Goal: Information Seeking & Learning: Learn about a topic

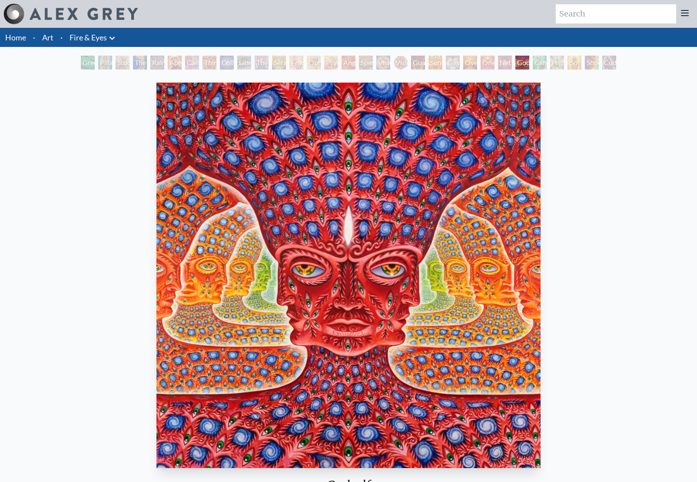
scroll to position [6, 0]
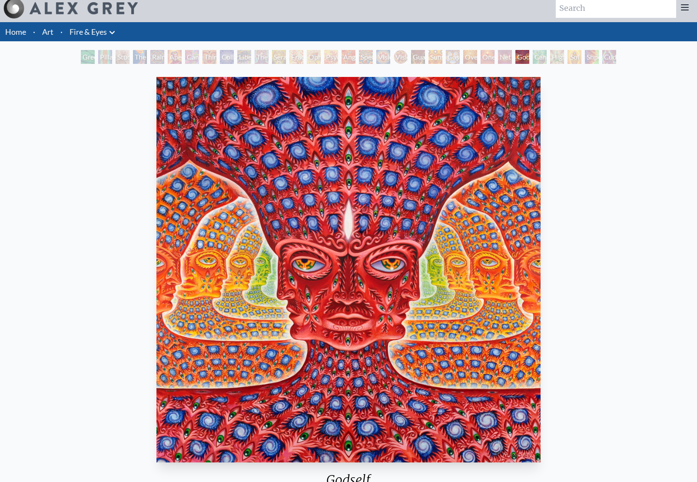
click at [537, 56] on div "Cannafist" at bounding box center [540, 57] width 14 height 14
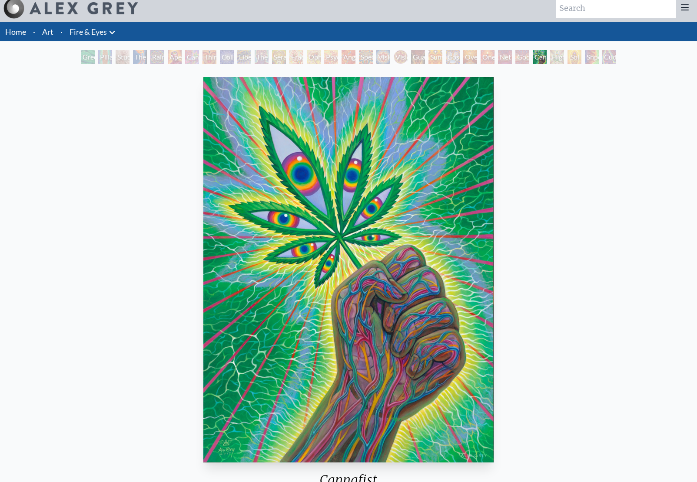
click at [564, 58] on div "Higher Vision" at bounding box center [557, 57] width 14 height 14
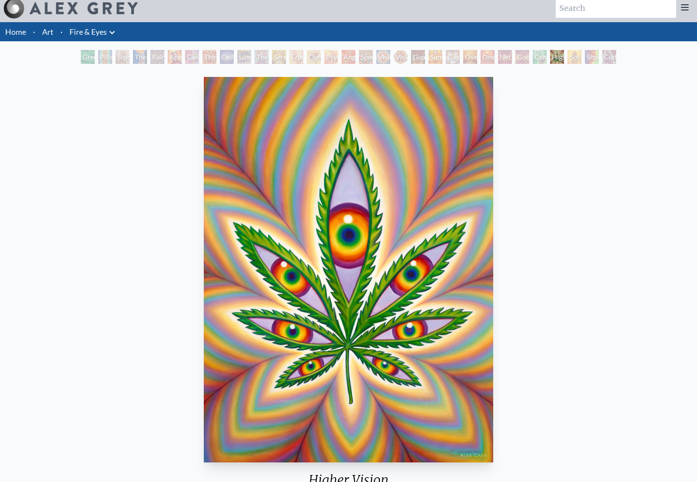
click at [596, 57] on div "Shpongled" at bounding box center [592, 57] width 14 height 14
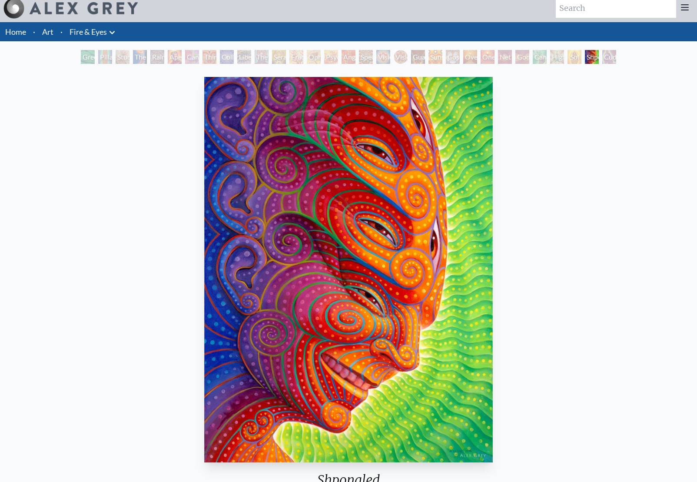
click at [66, 59] on div "Green Hand Pillar of Awareness Study for the Great Turn The Torch Rainbow Eye R…" at bounding box center [348, 58] width 697 height 17
click at [91, 59] on div "Green Hand" at bounding box center [88, 57] width 14 height 14
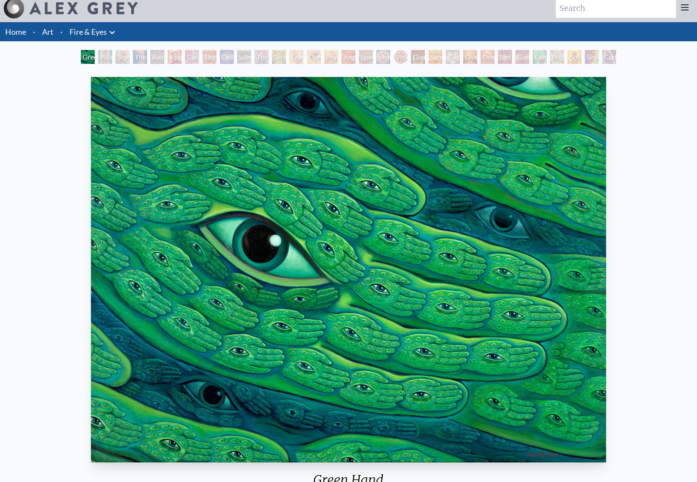
click at [123, 59] on div "Study for the Great Turn" at bounding box center [123, 57] width 14 height 14
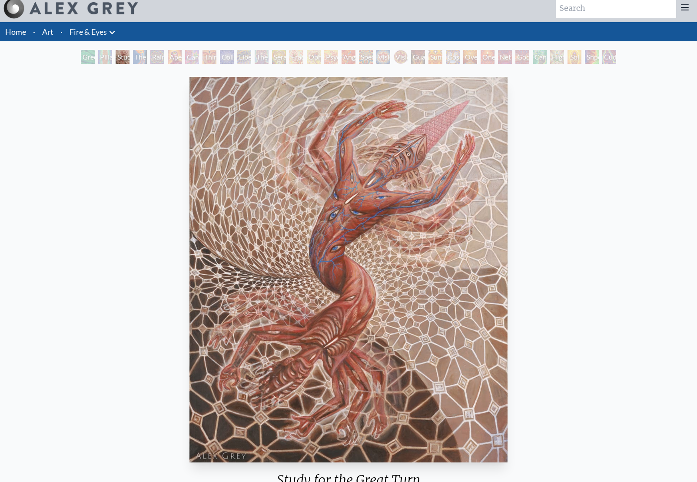
click at [164, 58] on div "Rainbow Eye Ripple" at bounding box center [157, 57] width 14 height 14
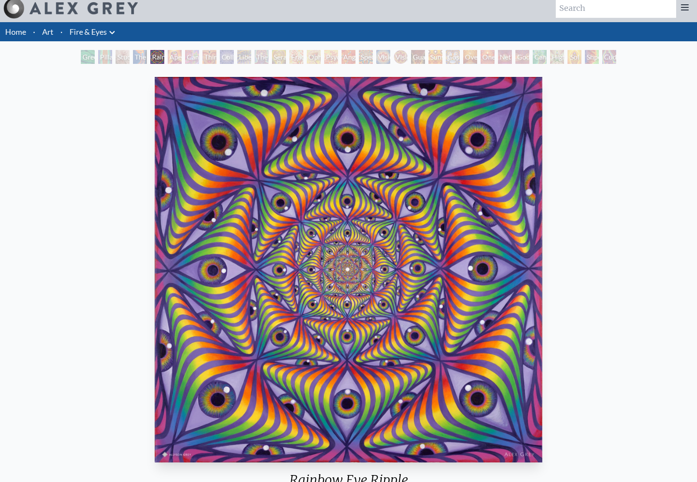
click at [223, 58] on div "Collective Vision" at bounding box center [227, 57] width 14 height 14
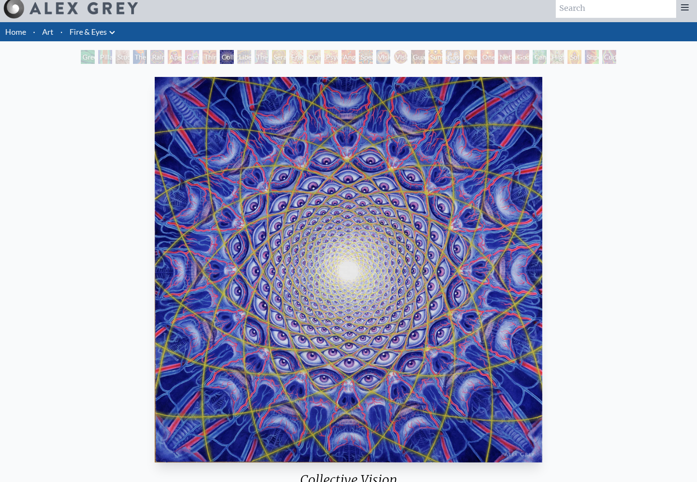
click at [237, 58] on div "Liberation Through Seeing" at bounding box center [244, 57] width 14 height 14
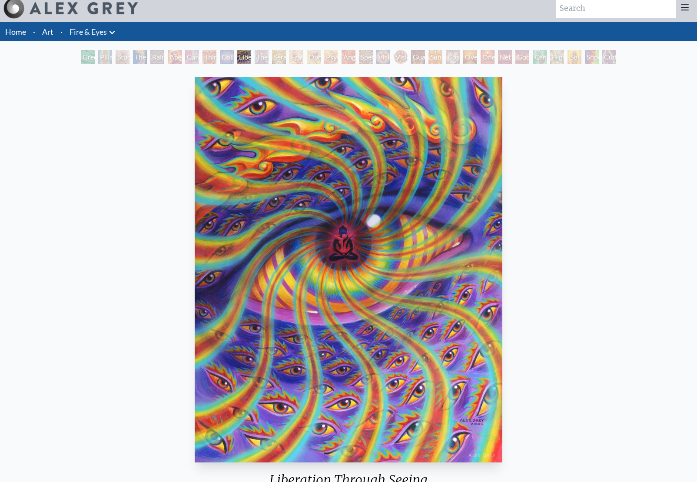
click at [257, 58] on div "The Seer" at bounding box center [262, 57] width 14 height 14
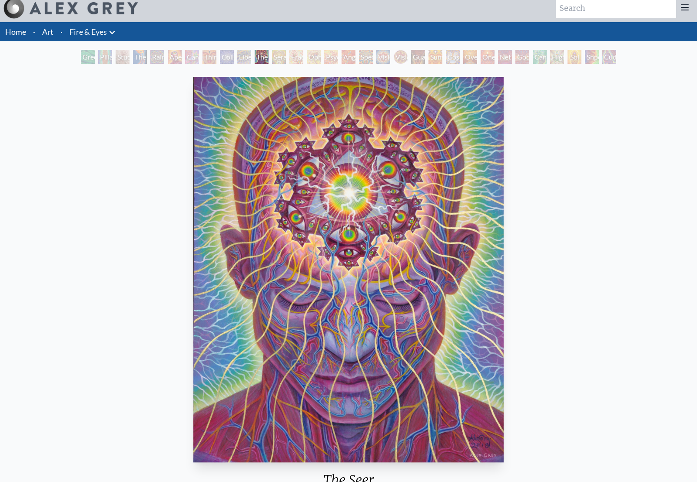
click at [275, 59] on div "Seraphic Transport Docking on the Third Eye" at bounding box center [279, 57] width 14 height 14
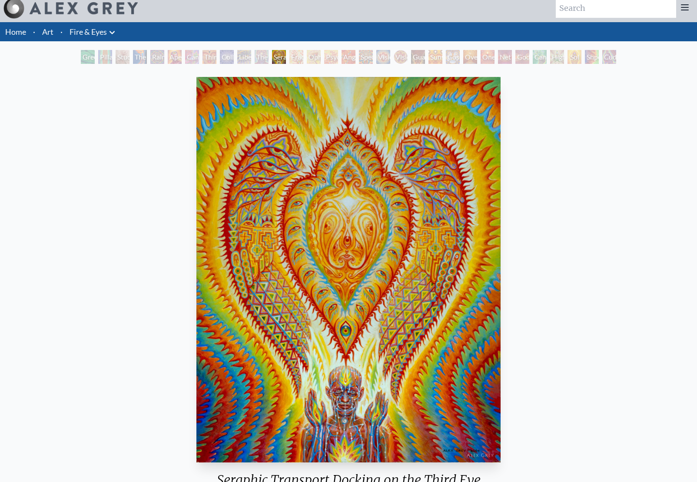
click at [352, 56] on div "Angel Skin" at bounding box center [348, 57] width 14 height 14
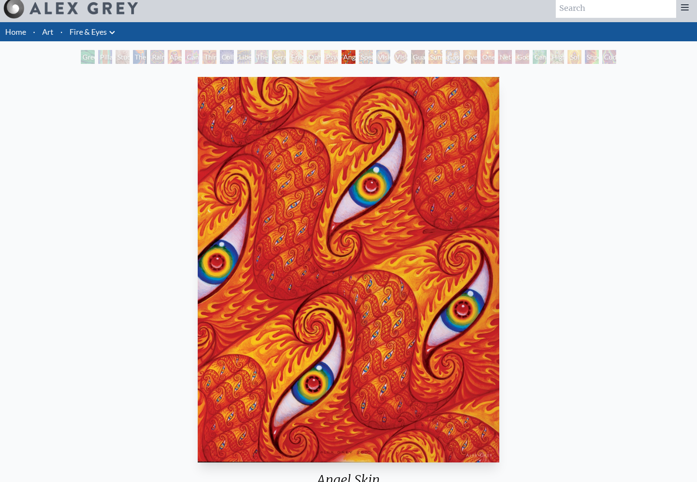
click at [359, 57] on div "Spectral Lotus" at bounding box center [366, 57] width 14 height 14
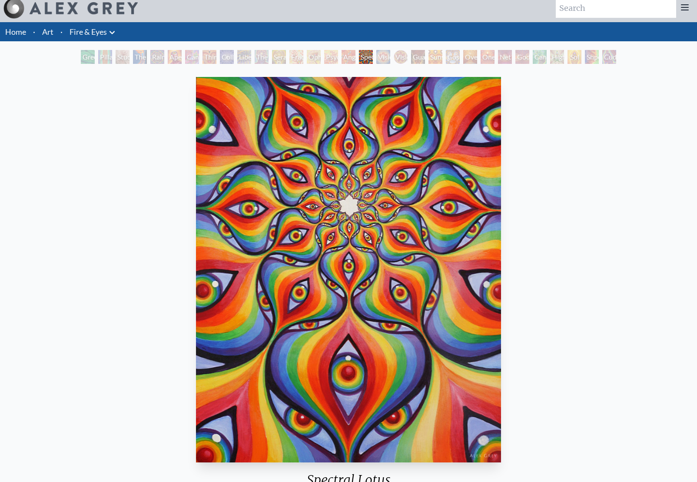
click at [400, 58] on div "Vision Crystal Tondo" at bounding box center [401, 57] width 14 height 14
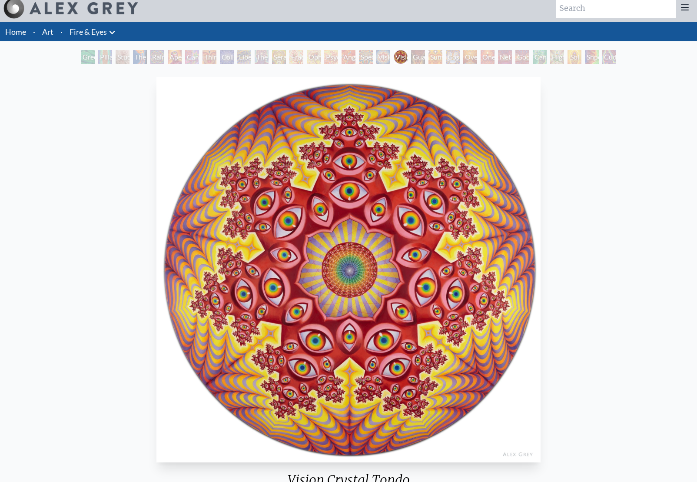
click at [390, 57] on div "Vision Crystal" at bounding box center [383, 57] width 14 height 14
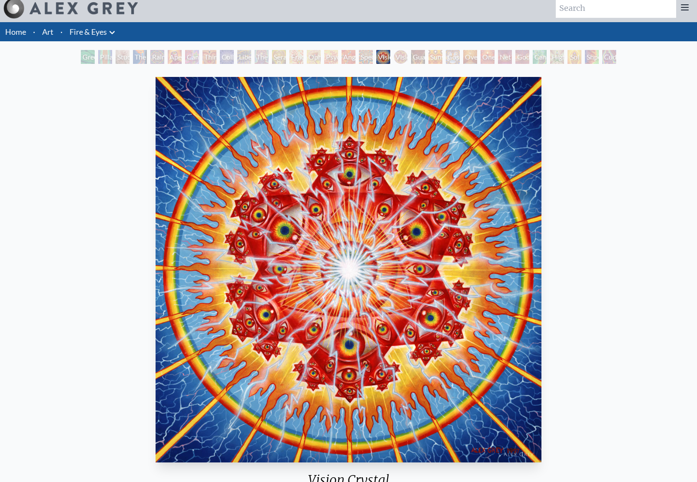
click at [460, 59] on div "Cosmic Elf" at bounding box center [453, 57] width 14 height 14
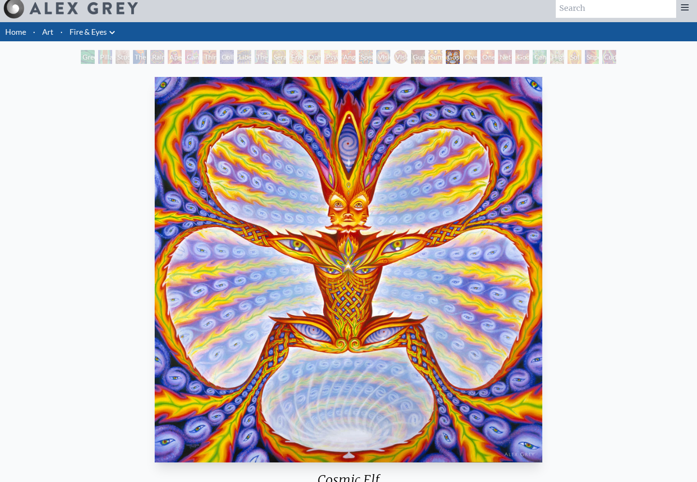
click at [476, 59] on div "Oversoul" at bounding box center [470, 57] width 14 height 14
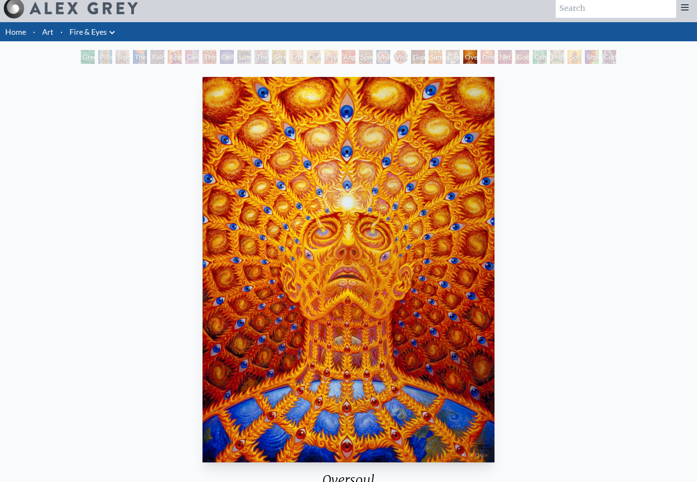
click at [484, 56] on div "One" at bounding box center [487, 57] width 14 height 14
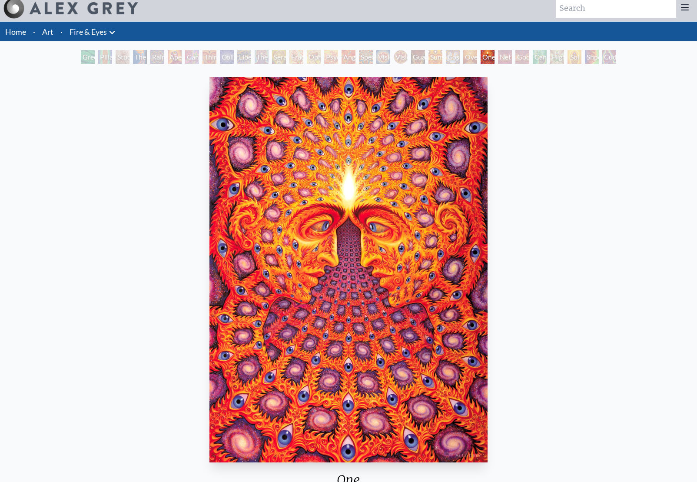
scroll to position [6, 0]
click at [508, 56] on div "Net of Being" at bounding box center [505, 57] width 14 height 14
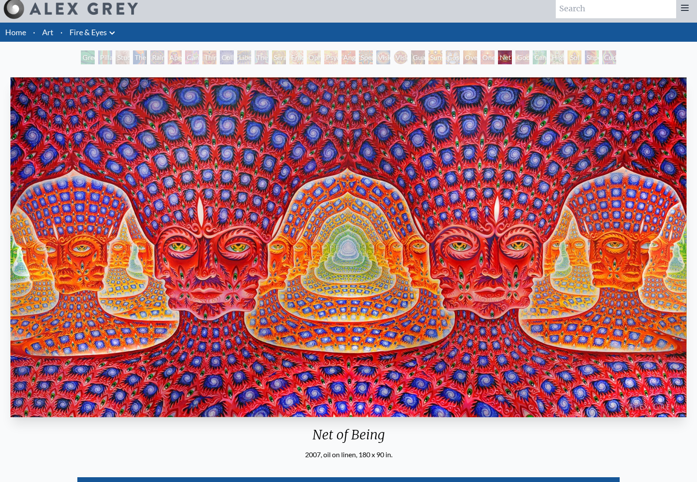
click at [520, 58] on div "Godself" at bounding box center [522, 57] width 14 height 14
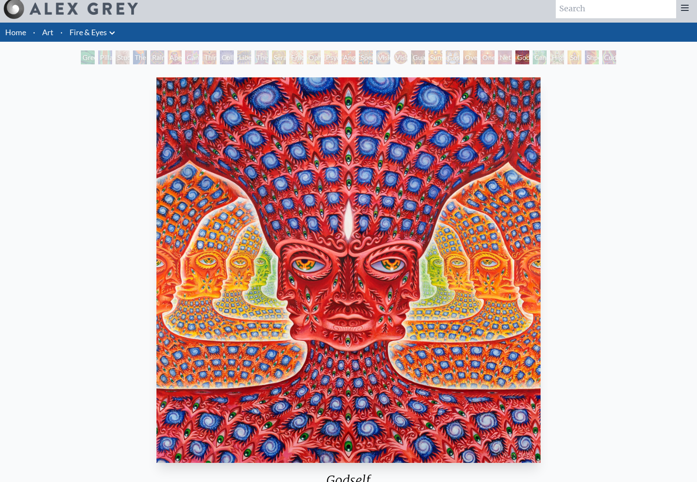
click at [546, 55] on div "Cannafist" at bounding box center [540, 57] width 14 height 14
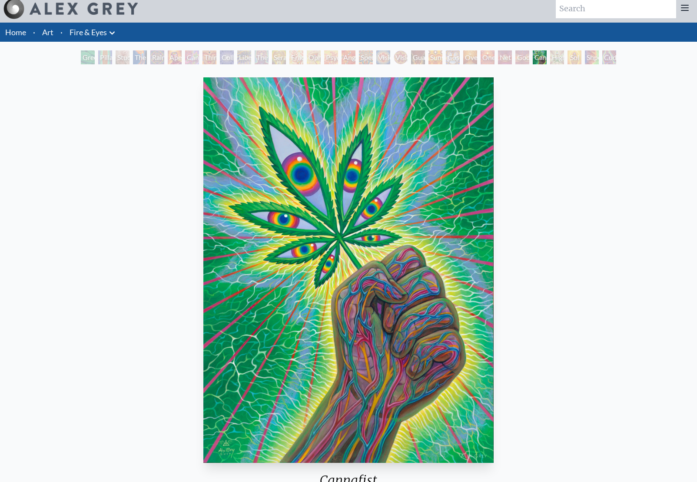
click at [590, 55] on div "Shpongled" at bounding box center [592, 57] width 14 height 14
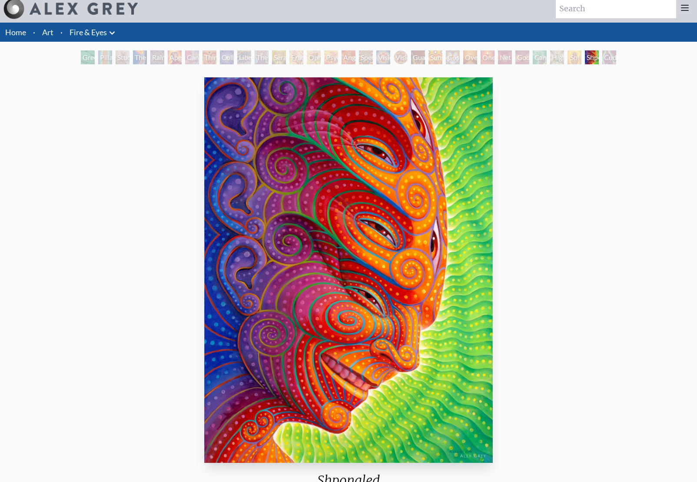
click at [616, 55] on div "Cuddle" at bounding box center [609, 57] width 14 height 14
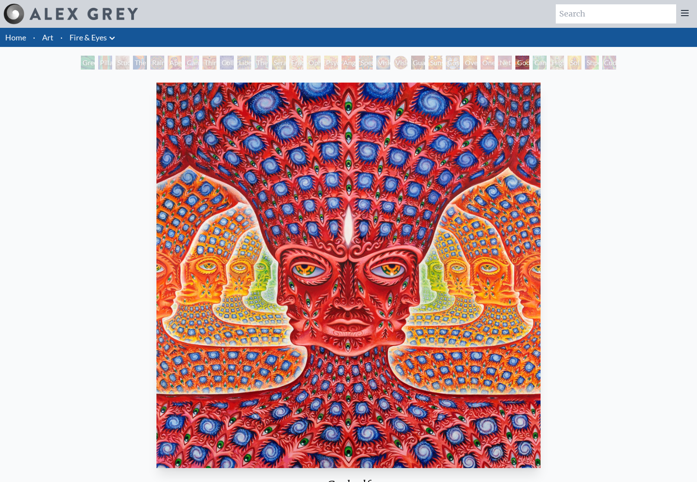
click at [525, 61] on div "Godself" at bounding box center [522, 63] width 14 height 14
click at [498, 61] on div "Net of Being" at bounding box center [505, 63] width 14 height 14
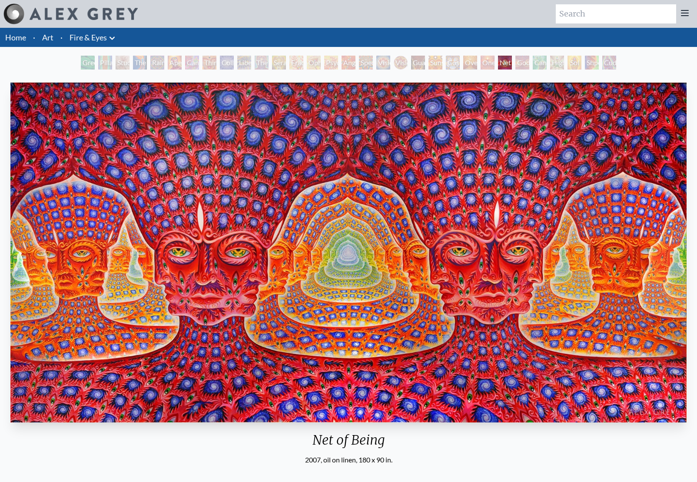
click at [237, 64] on div "Liberation Through Seeing" at bounding box center [244, 63] width 14 height 14
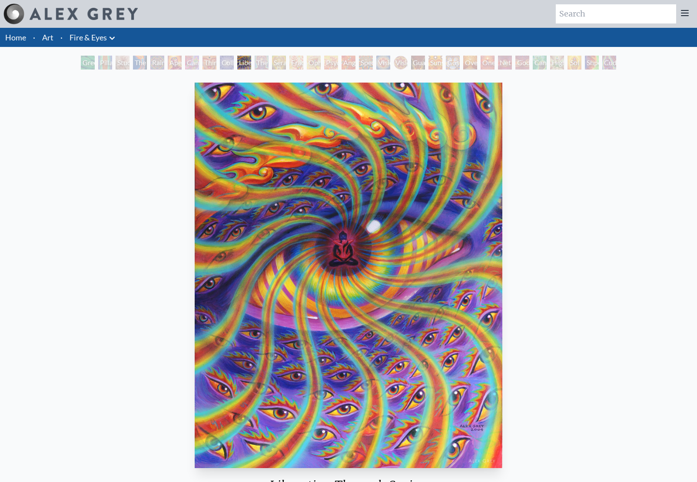
click at [185, 63] on div "Cannabis Sutra" at bounding box center [192, 63] width 14 height 14
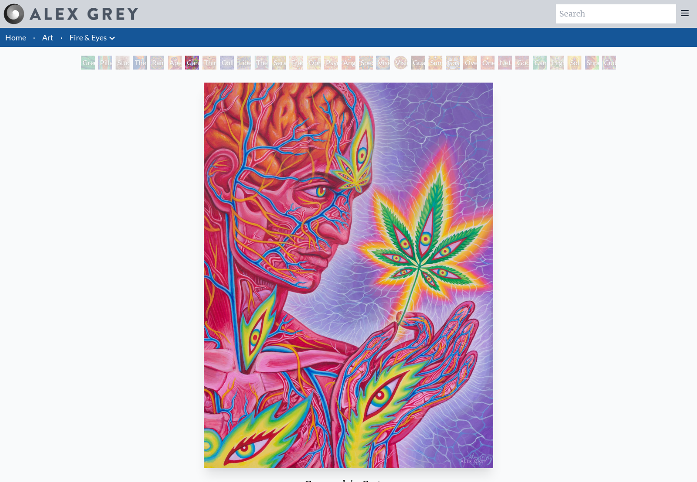
click at [160, 62] on div "Rainbow Eye Ripple" at bounding box center [157, 63] width 14 height 14
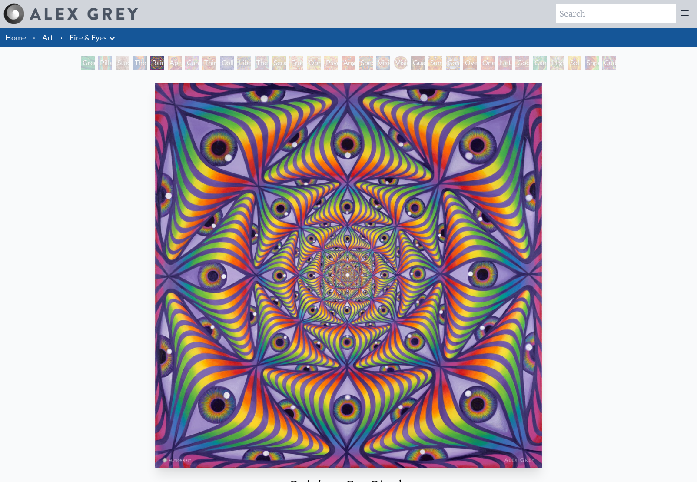
click at [116, 61] on div "Study for the Great Turn" at bounding box center [123, 63] width 14 height 14
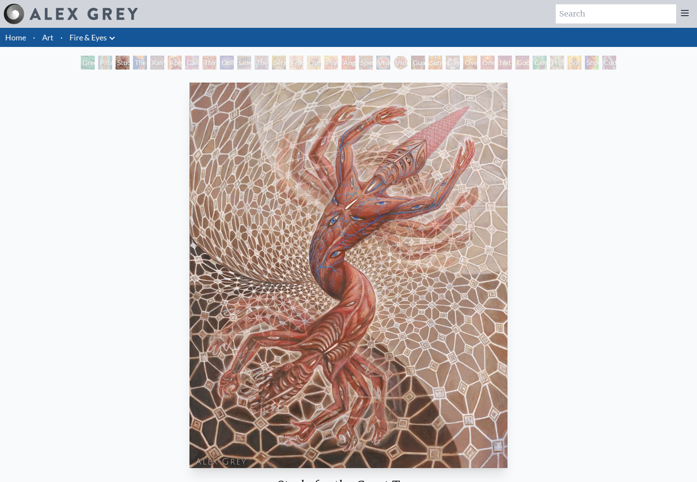
click at [81, 63] on div "Green Hand" at bounding box center [88, 63] width 14 height 14
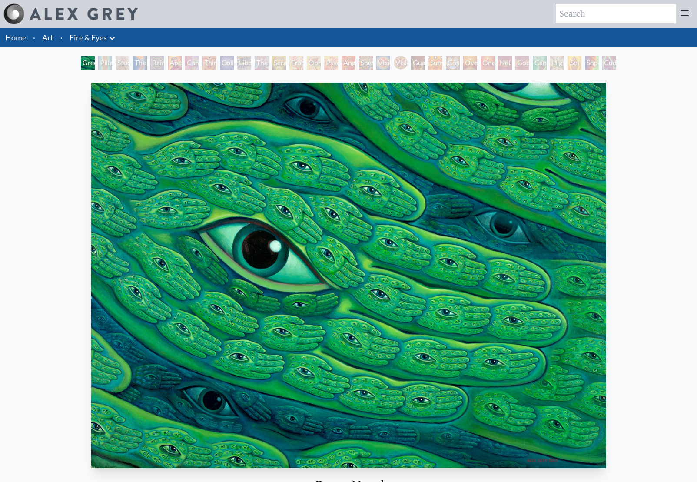
click at [112, 62] on div "Pillar of Awareness" at bounding box center [105, 63] width 14 height 14
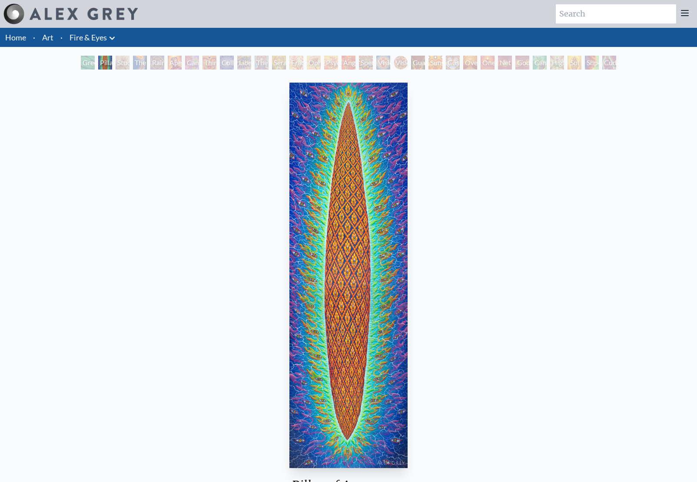
click at [144, 62] on div "The Torch" at bounding box center [140, 63] width 14 height 14
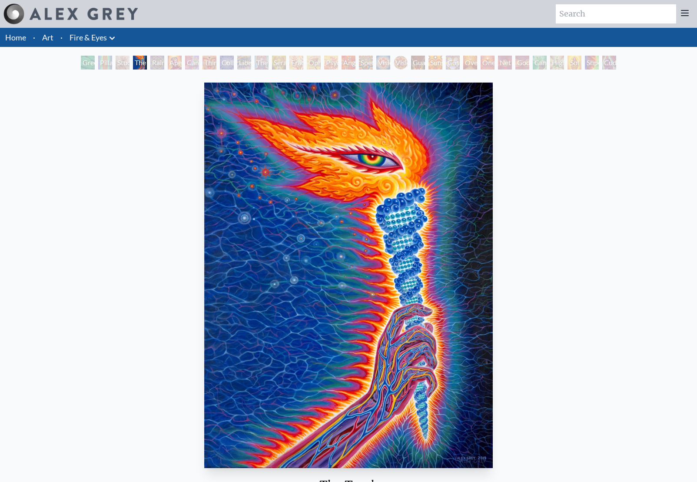
click at [164, 63] on div "Rainbow Eye Ripple" at bounding box center [157, 63] width 14 height 14
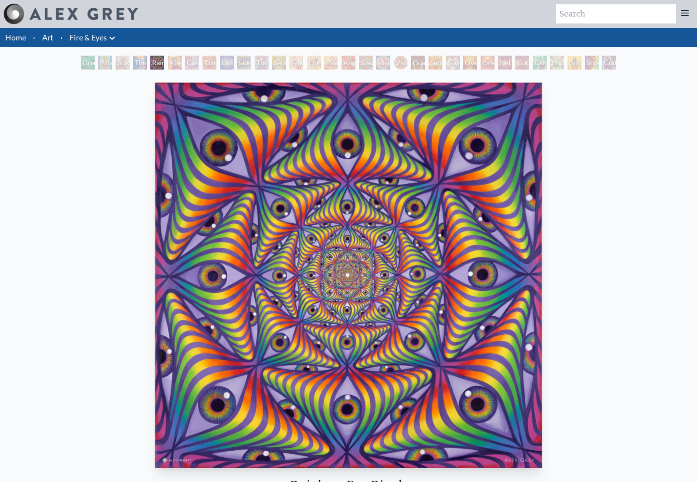
click at [194, 62] on div "Cannabis Sutra" at bounding box center [192, 63] width 14 height 14
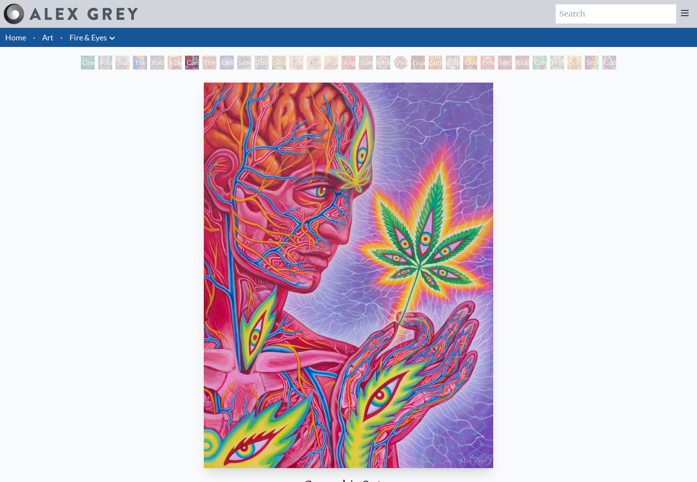
click at [226, 63] on div "Collective Vision" at bounding box center [227, 63] width 14 height 14
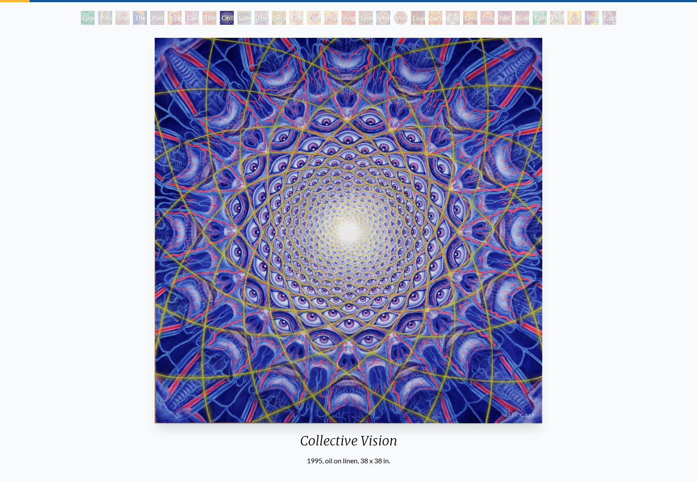
scroll to position [45, 0]
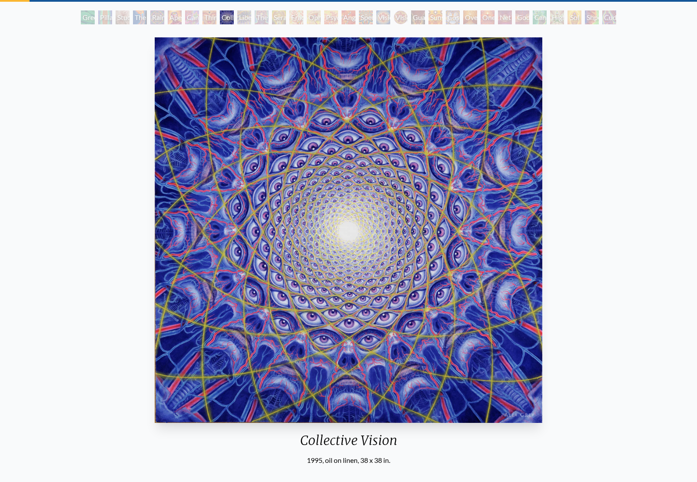
click at [272, 16] on div "Seraphic Transport Docking on the Third Eye" at bounding box center [279, 17] width 14 height 14
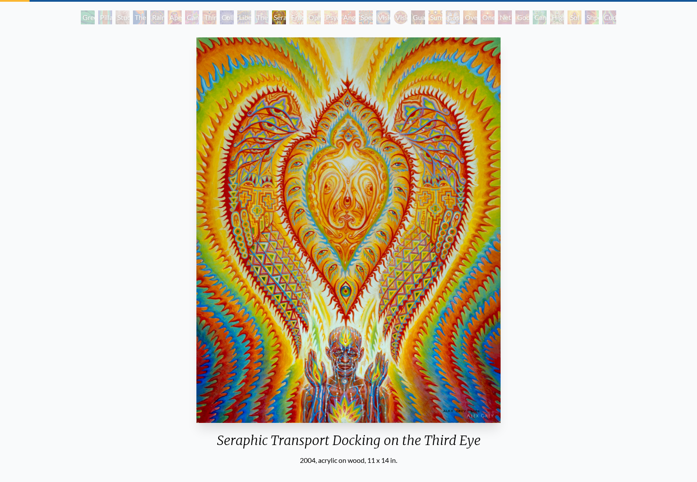
click at [286, 18] on div "Seraphic Transport Docking on the Third Eye" at bounding box center [279, 17] width 14 height 14
click at [355, 20] on div "Angel Skin" at bounding box center [348, 17] width 14 height 14
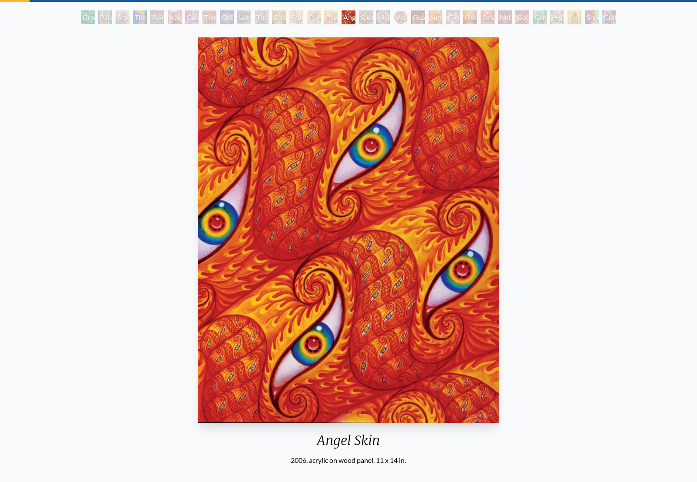
click at [383, 18] on div "Vision Crystal" at bounding box center [383, 17] width 14 height 14
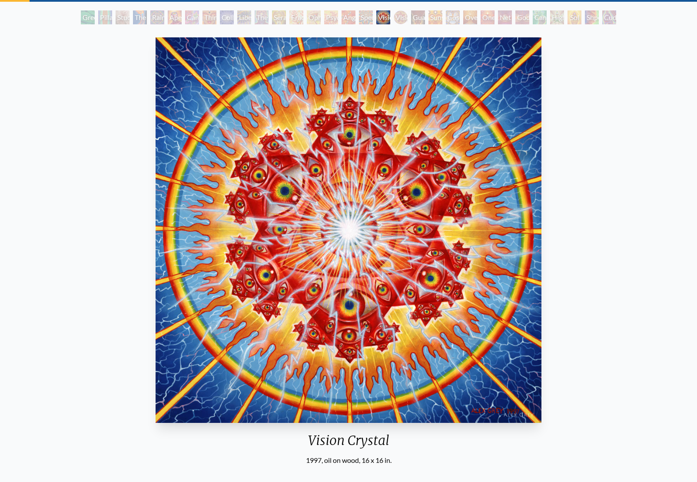
click at [407, 15] on div "Vision Crystal Tondo" at bounding box center [401, 17] width 14 height 14
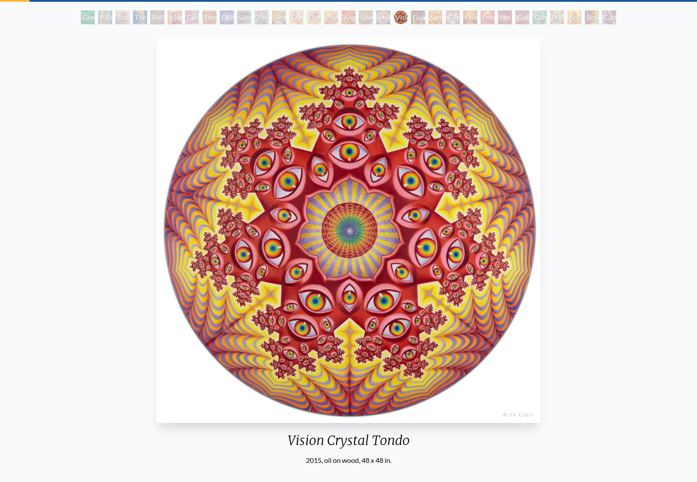
click at [442, 16] on div "Sunyata" at bounding box center [435, 17] width 14 height 14
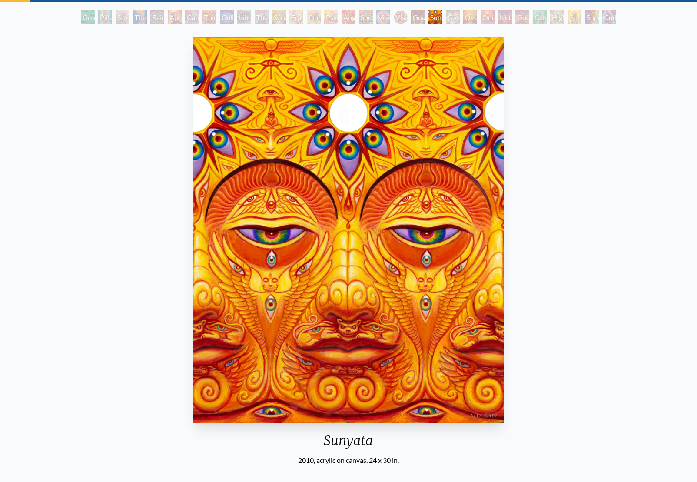
click at [460, 14] on div "Cosmic Elf" at bounding box center [453, 17] width 14 height 14
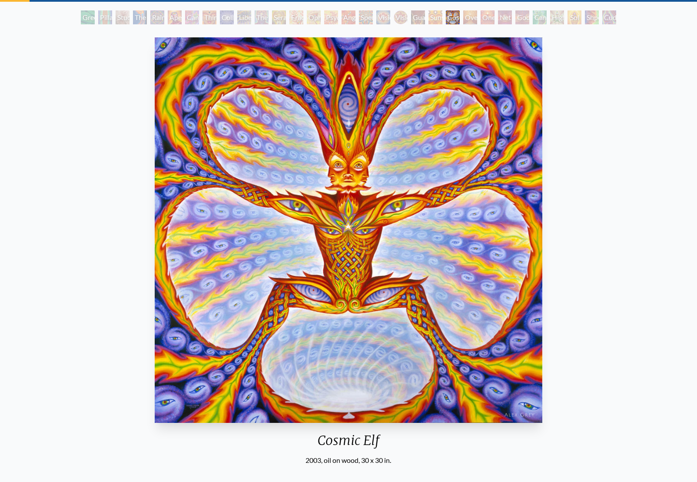
click at [477, 13] on div "Oversoul" at bounding box center [470, 17] width 14 height 14
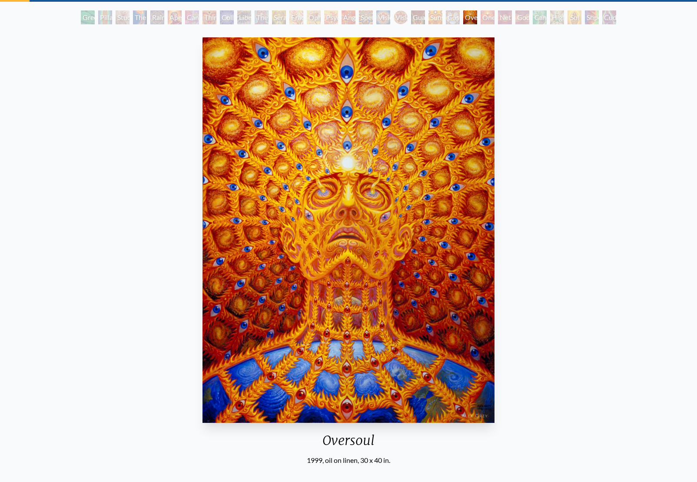
click at [508, 14] on div "Net of Being" at bounding box center [505, 17] width 14 height 14
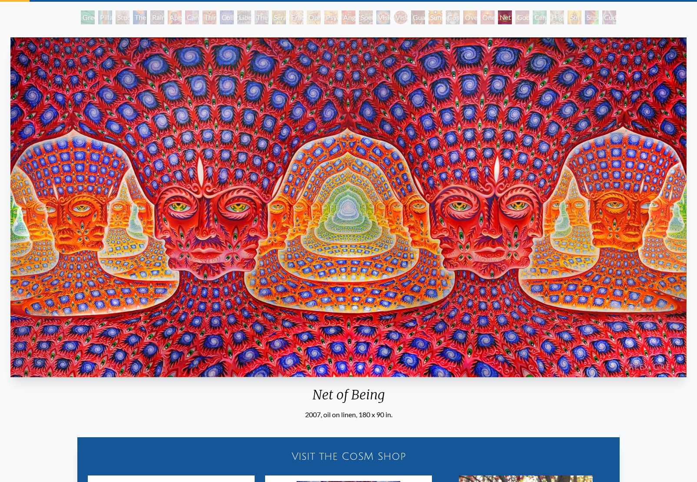
click at [539, 15] on div "Cannafist" at bounding box center [540, 17] width 14 height 14
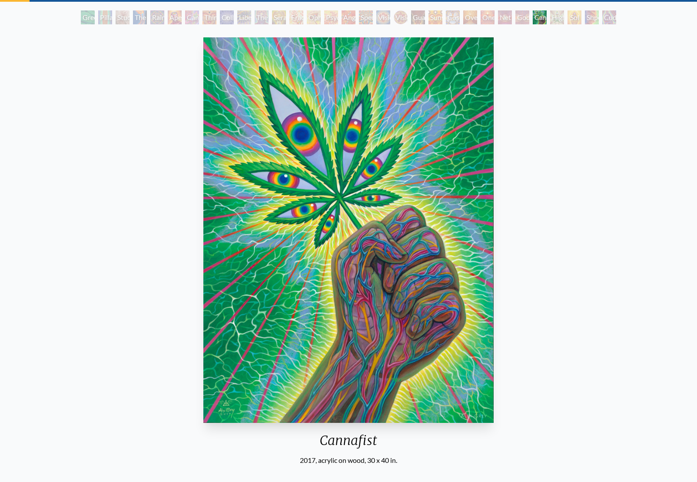
click at [564, 15] on div "Higher Vision" at bounding box center [557, 17] width 14 height 14
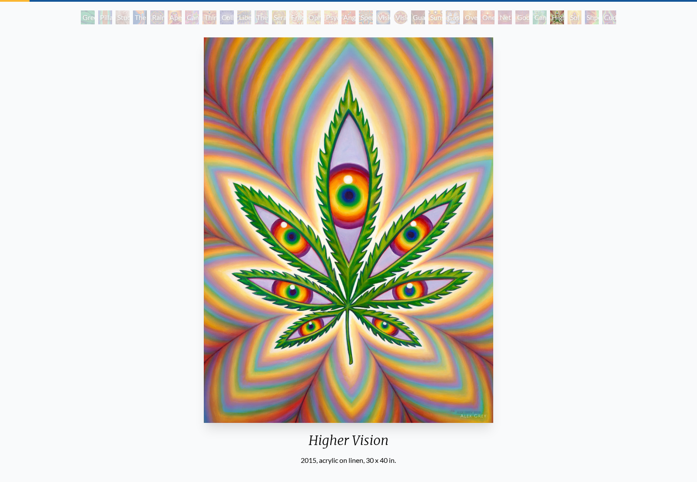
click at [568, 20] on div "Sol Invictus" at bounding box center [574, 17] width 14 height 14
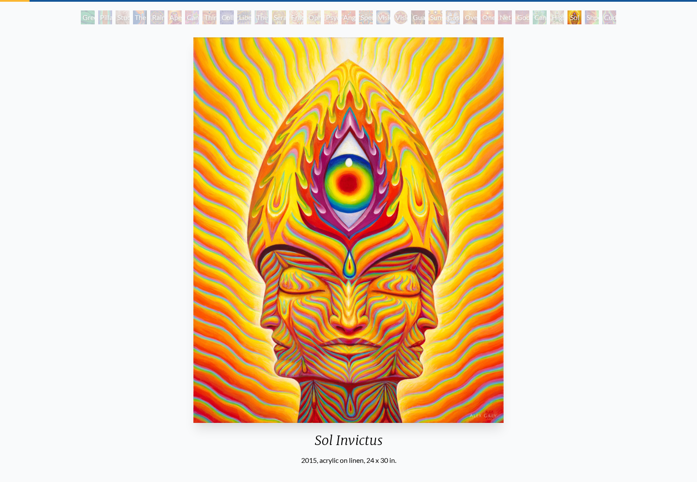
click at [602, 19] on div "Cuddle" at bounding box center [609, 17] width 14 height 14
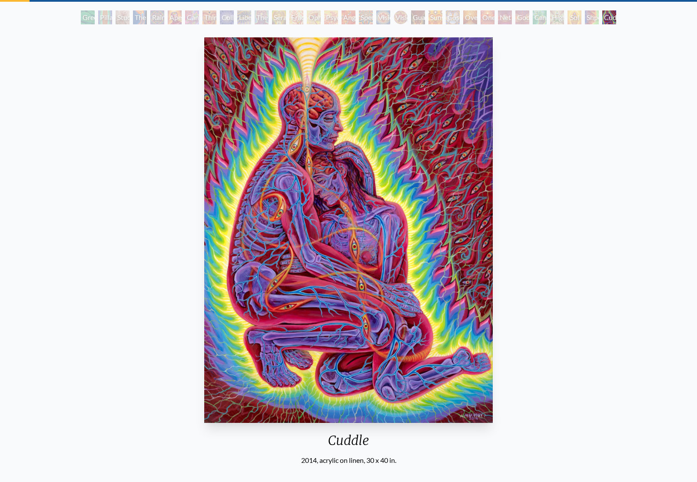
click at [591, 19] on div "Shpongled" at bounding box center [592, 17] width 14 height 14
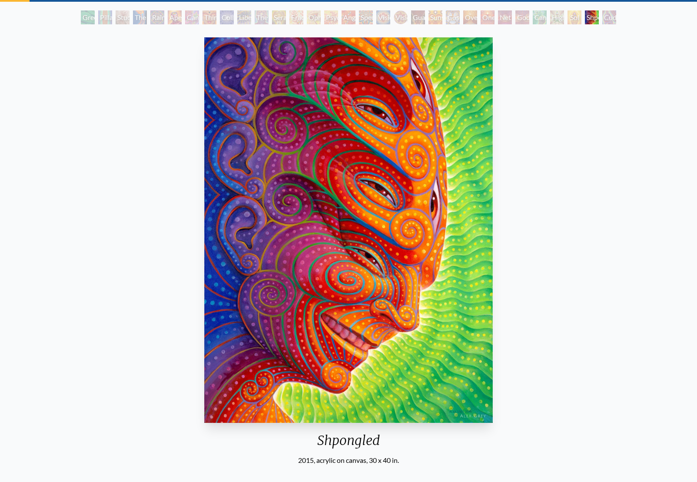
click at [567, 18] on div "Sol Invictus" at bounding box center [574, 17] width 14 height 14
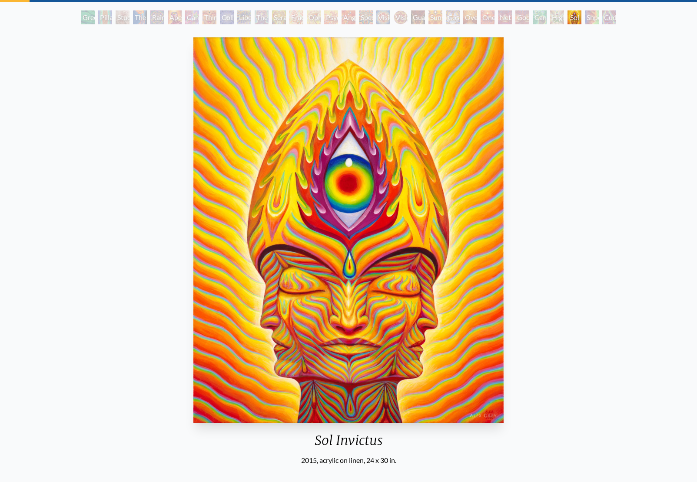
click at [550, 18] on div "Higher Vision" at bounding box center [557, 17] width 14 height 14
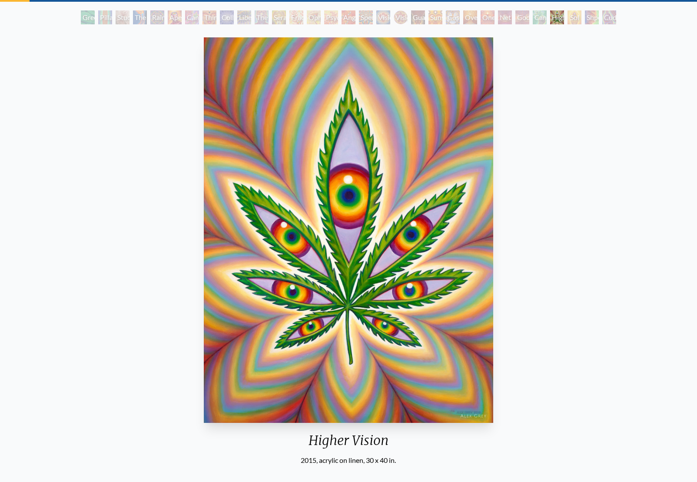
click at [515, 15] on div "Godself" at bounding box center [522, 17] width 14 height 14
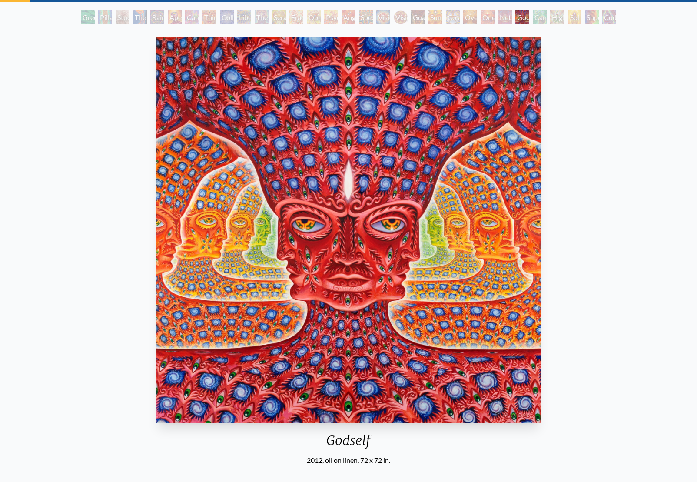
click at [498, 16] on div "Net of Being" at bounding box center [505, 17] width 14 height 14
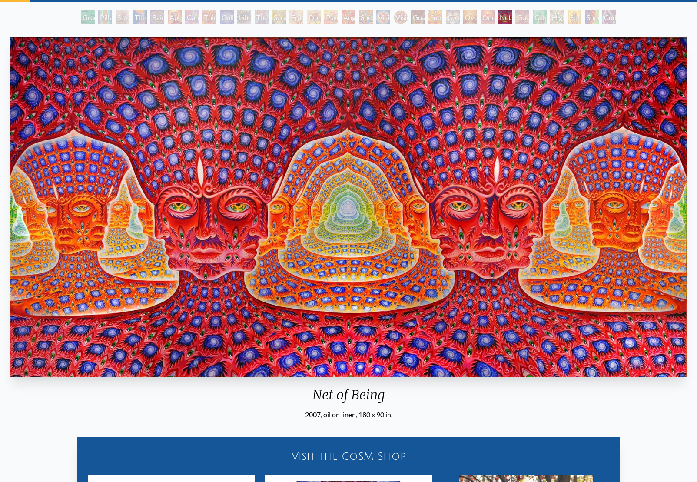
click at [474, 15] on div "Oversoul" at bounding box center [470, 17] width 14 height 14
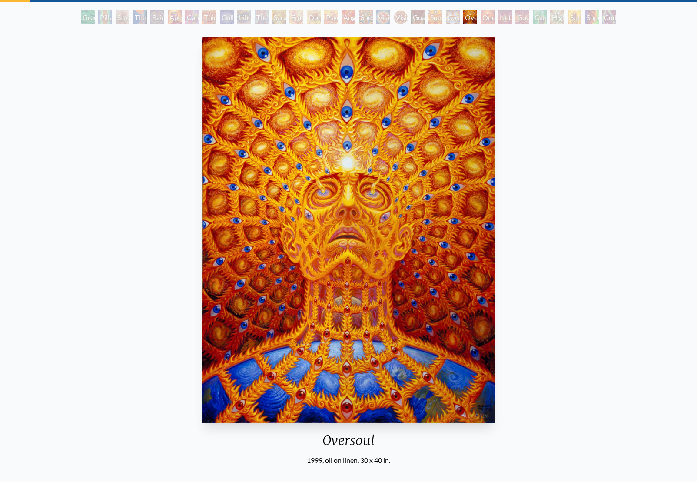
click at [449, 16] on div "Cosmic Elf" at bounding box center [453, 17] width 14 height 14
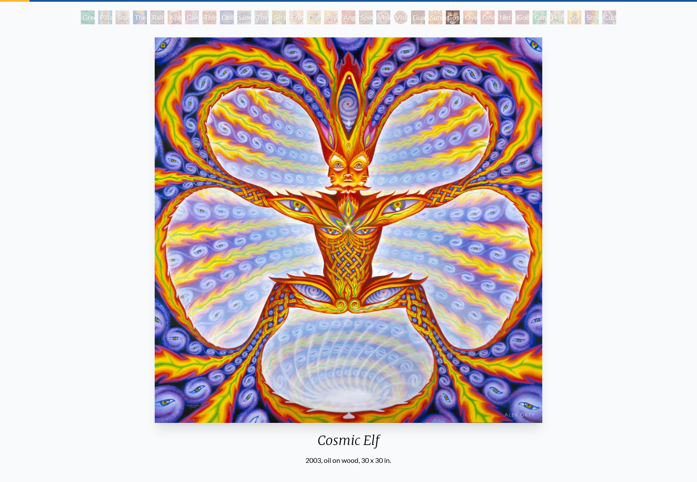
click at [428, 15] on div "Sunyata" at bounding box center [435, 17] width 14 height 14
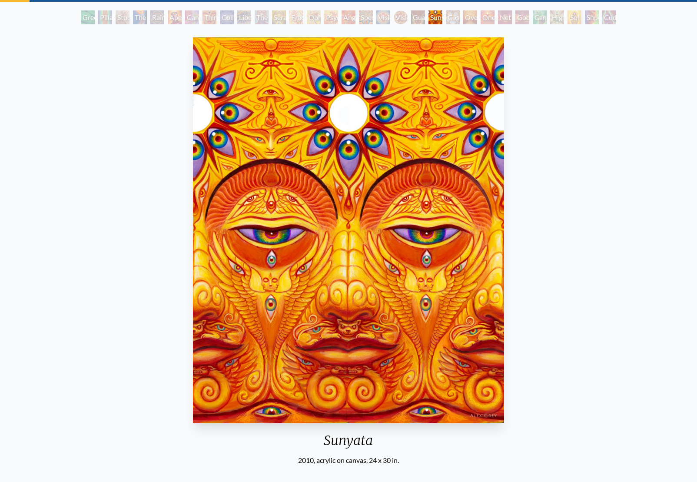
click at [423, 17] on div "Guardian of Infinite Vision" at bounding box center [418, 17] width 14 height 14
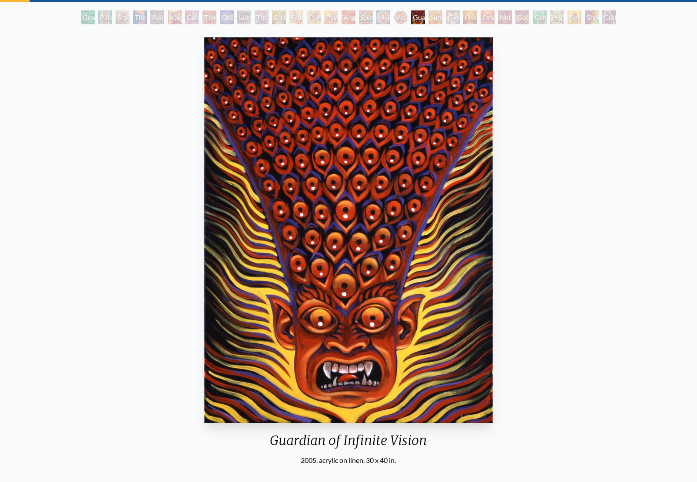
click at [363, 17] on div "Spectral Lotus" at bounding box center [366, 17] width 14 height 14
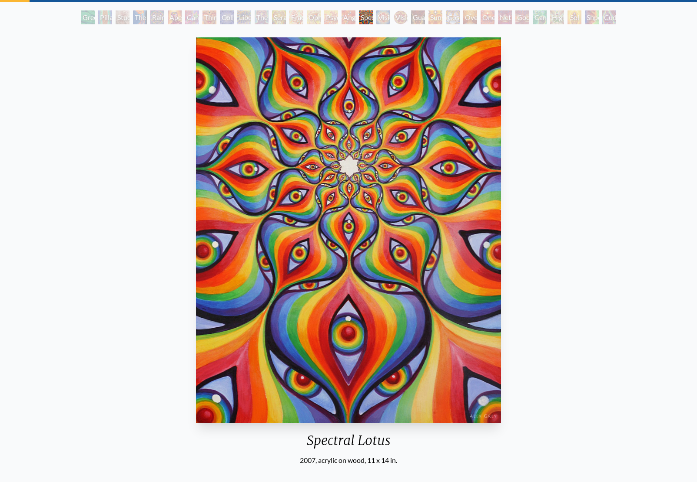
click at [394, 16] on div "Vision Crystal Tondo" at bounding box center [401, 17] width 14 height 14
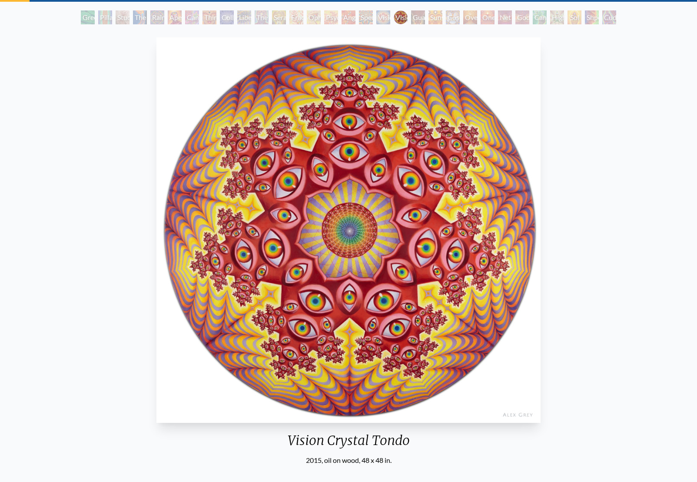
click at [394, 16] on div "Vision Crystal Tondo" at bounding box center [401, 17] width 14 height 14
click at [362, 16] on div "Spectral Lotus" at bounding box center [366, 17] width 14 height 14
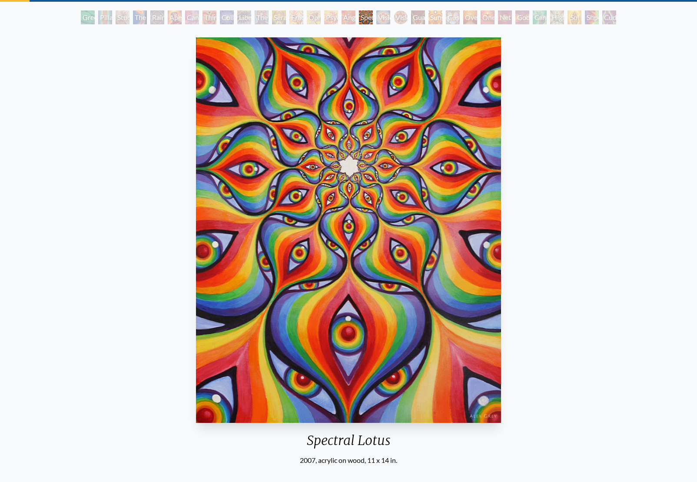
click at [336, 17] on div "Psychomicrograph of a Fractal Paisley Cherub Feather Tip" at bounding box center [331, 17] width 14 height 14
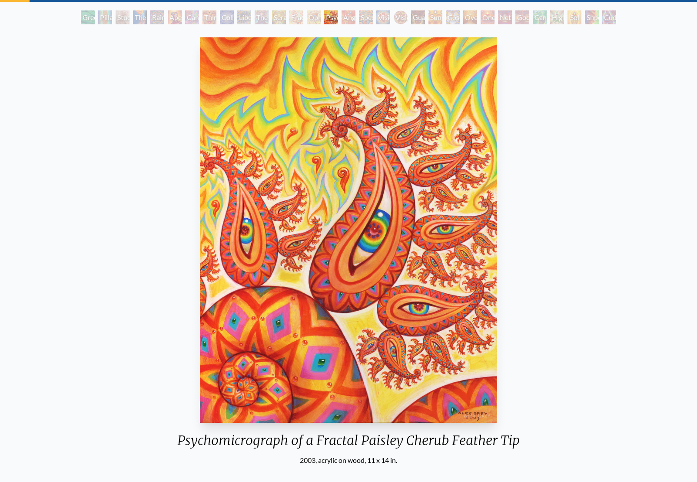
click at [237, 17] on div "Liberation Through Seeing" at bounding box center [244, 17] width 14 height 14
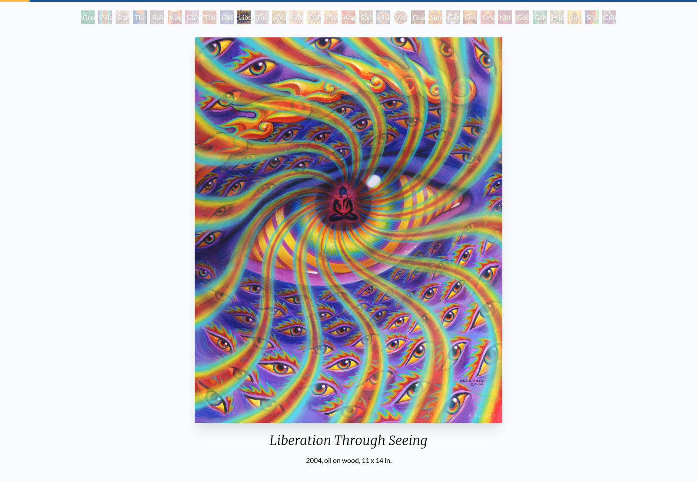
click at [390, 13] on div "Vision Crystal" at bounding box center [383, 17] width 14 height 14
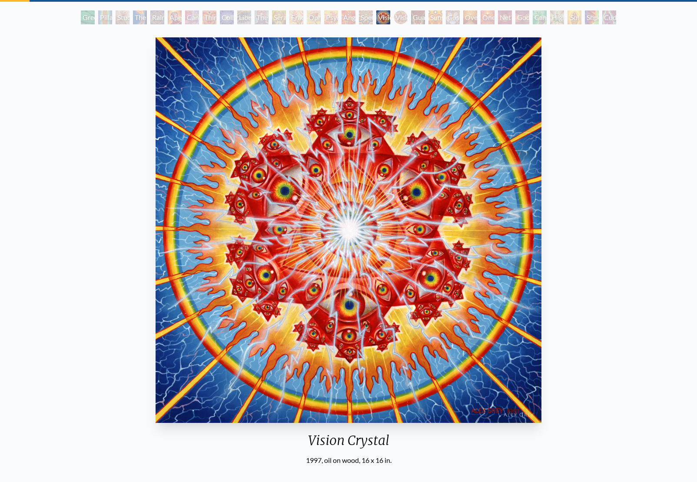
click at [491, 16] on div "One" at bounding box center [487, 17] width 14 height 14
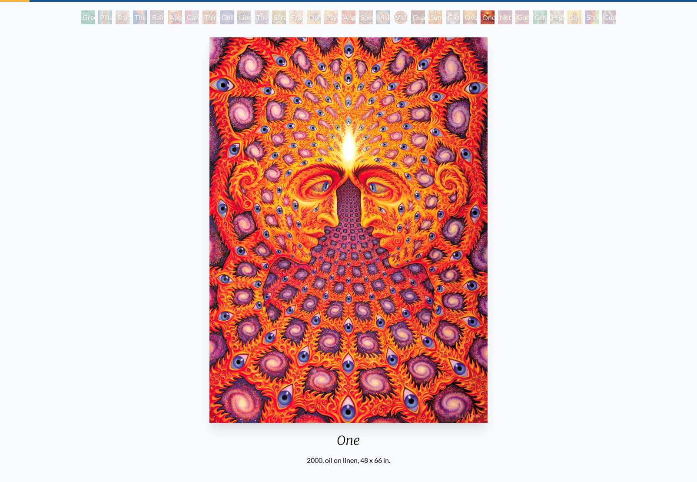
click at [500, 17] on div "Net of Being" at bounding box center [505, 17] width 14 height 14
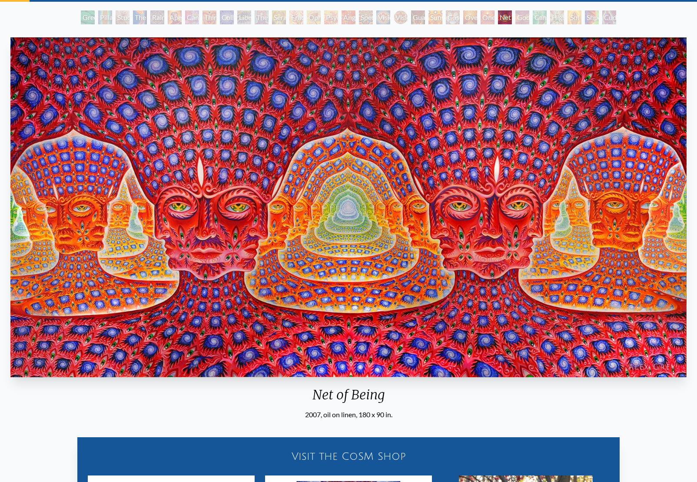
click at [525, 17] on div "Godself" at bounding box center [522, 17] width 14 height 14
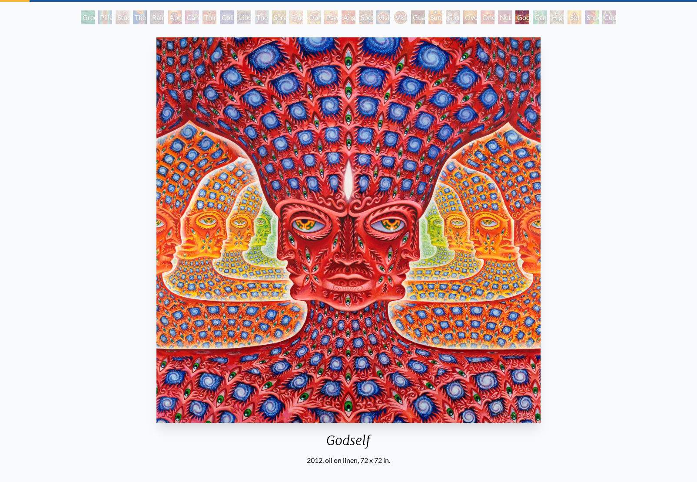
click at [539, 17] on div "Cannafist" at bounding box center [540, 17] width 14 height 14
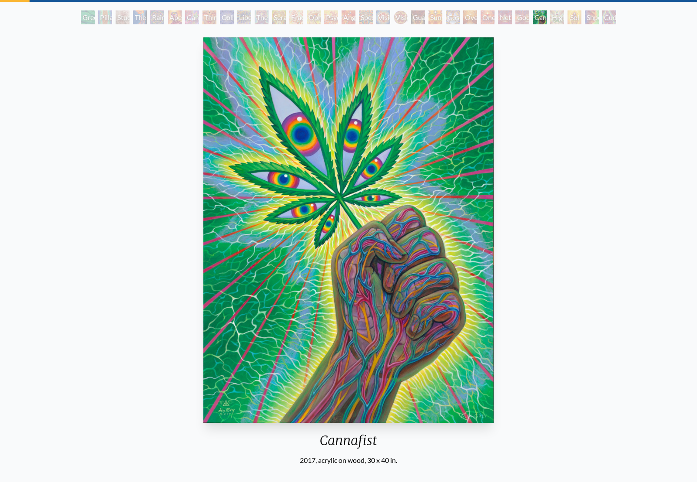
click at [199, 17] on div "Cannabis Sutra" at bounding box center [192, 17] width 14 height 14
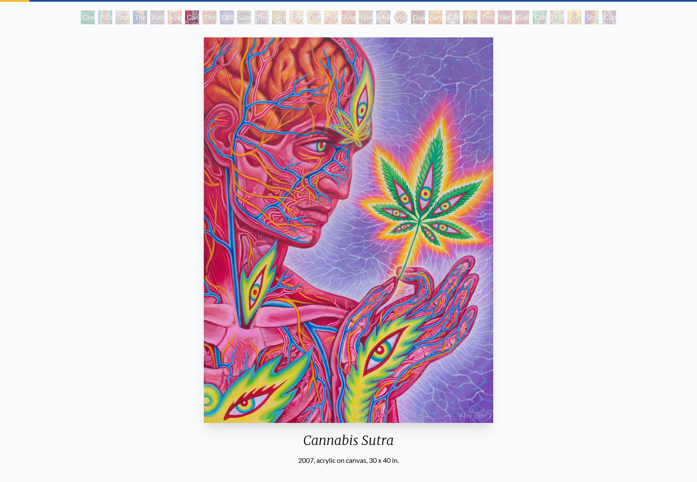
click at [222, 17] on div "Collective Vision" at bounding box center [227, 17] width 14 height 14
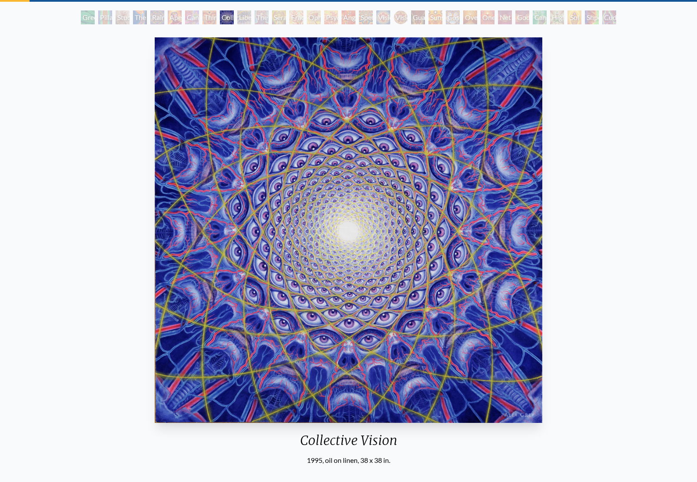
click at [255, 17] on div "The Seer" at bounding box center [262, 17] width 14 height 14
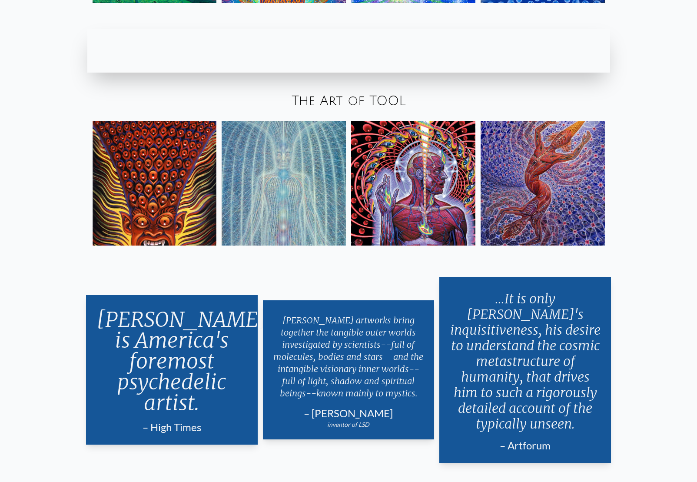
scroll to position [1450, 0]
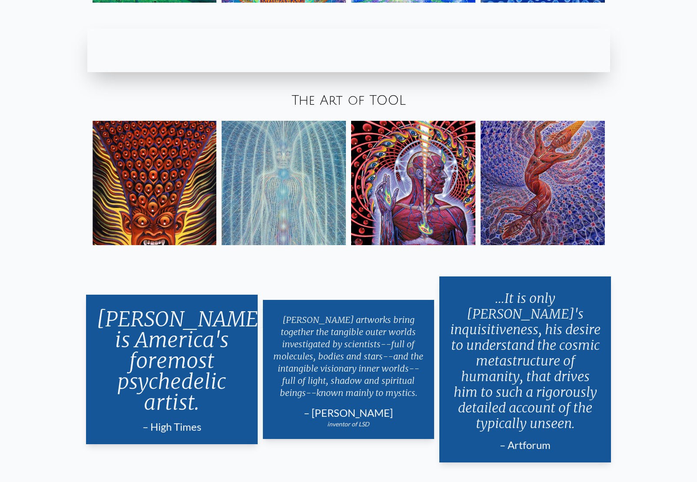
click at [330, 267] on div "Alex Grey is America's foremost psychedelic artist. – High Times Length: 59 Ale…" at bounding box center [348, 369] width 556 height 217
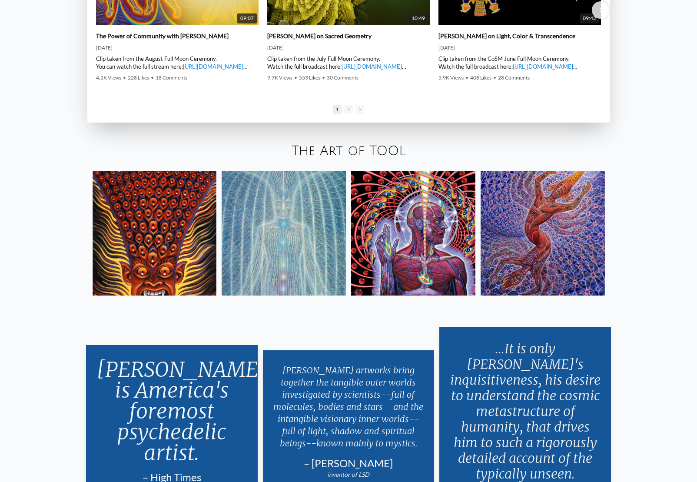
scroll to position [1667, 0]
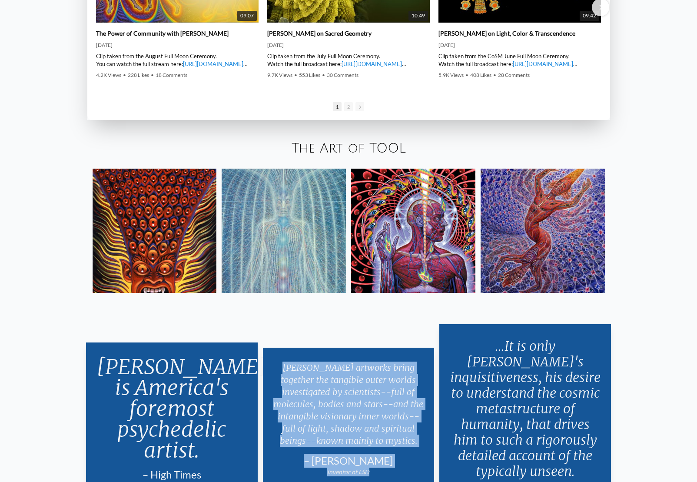
drag, startPoint x: 377, startPoint y: 465, endPoint x: 272, endPoint y: 360, distance: 148.4
click at [272, 360] on div "Alex Grey's artworks bring together the tangible outer worlds investigated by s…" at bounding box center [349, 417] width 172 height 139
copy div "Alex Grey's artworks bring together the tangible outer worlds investigated by s…"
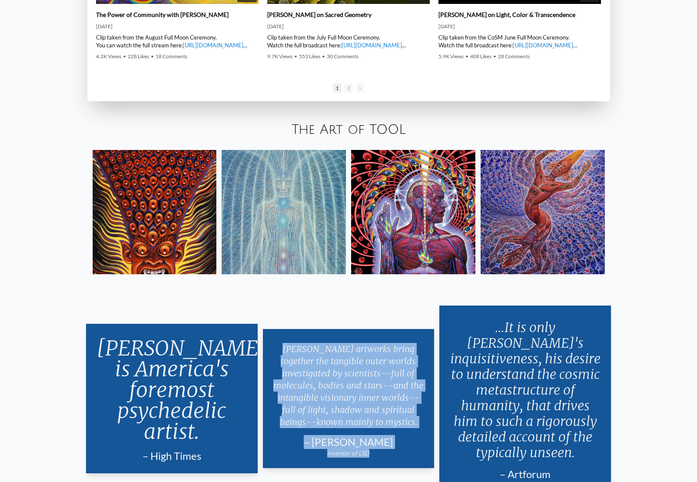
scroll to position [1686, 0]
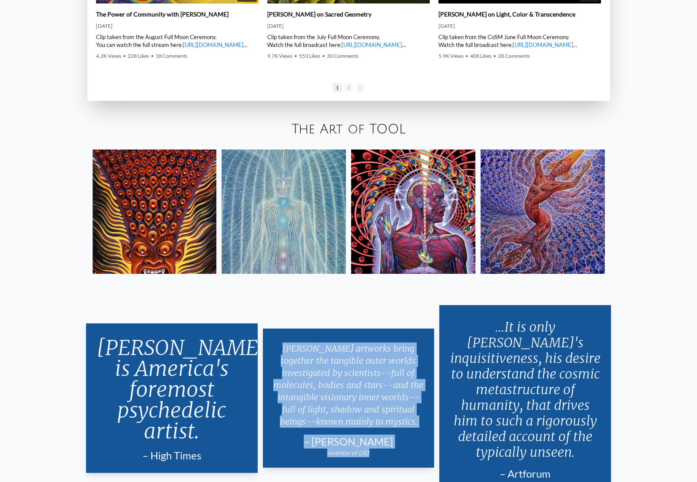
drag, startPoint x: 487, startPoint y: 329, endPoint x: 566, endPoint y: 454, distance: 148.2
click at [566, 454] on div "...It is only Grey's inquisitiveness, his desire to understand the cosmic metas…" at bounding box center [525, 398] width 172 height 186
copy div "It is only Grey's inquisitiveness, his desire to understand the cosmic metastru…"
